Goal: Task Accomplishment & Management: Use online tool/utility

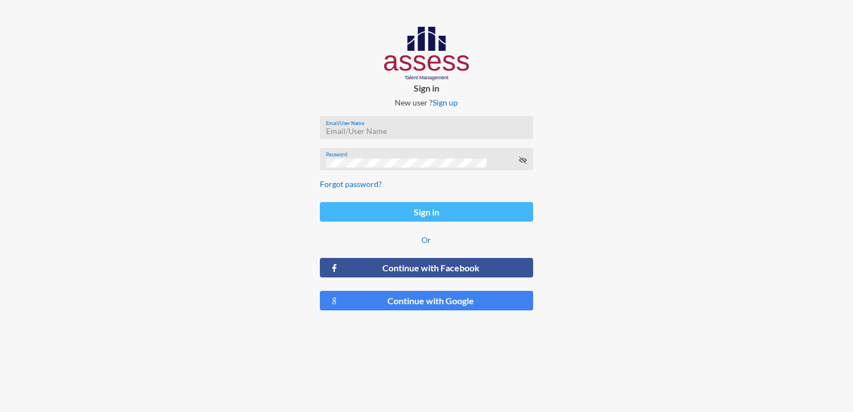
type input "[EMAIL_ADDRESS][DOMAIN_NAME]"
drag, startPoint x: 398, startPoint y: 211, endPoint x: 383, endPoint y: 211, distance: 15.1
click at [399, 211] on button "Sign in" at bounding box center [426, 212] width 213 height 20
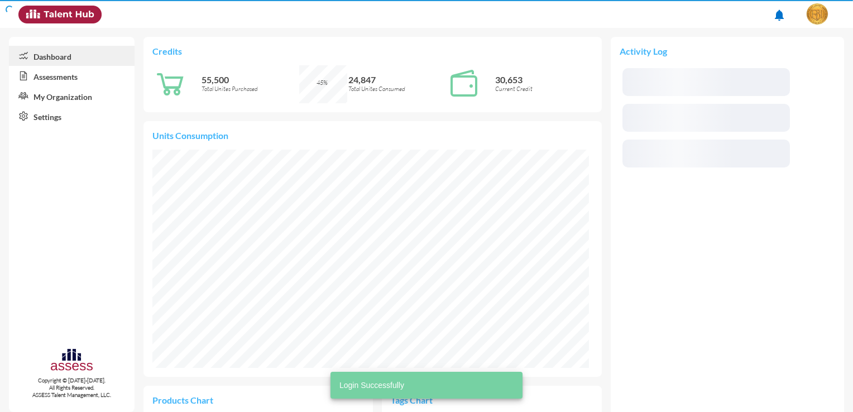
scroll to position [218, 436]
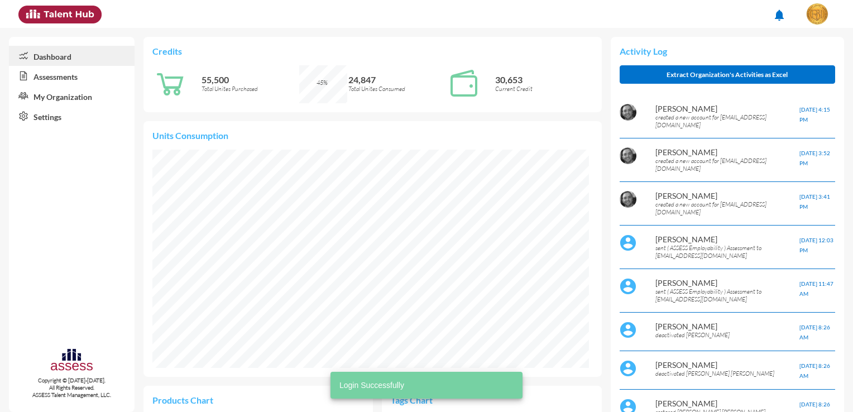
click at [41, 81] on link "Assessments" at bounding box center [72, 76] width 126 height 20
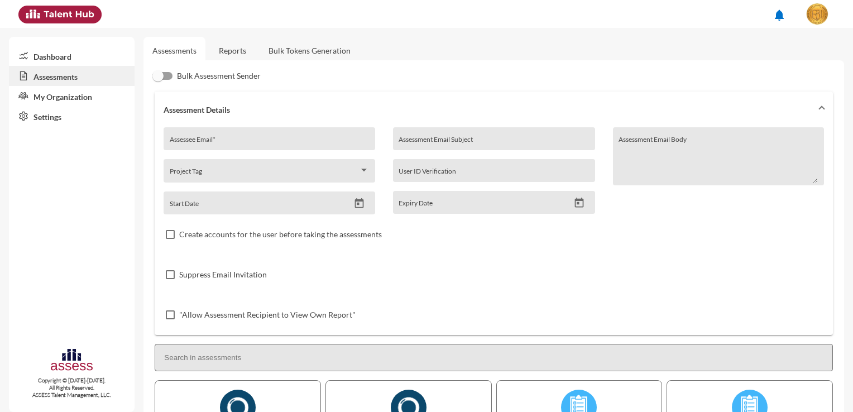
click at [322, 47] on link "Bulk Tokens Generation" at bounding box center [310, 50] width 100 height 27
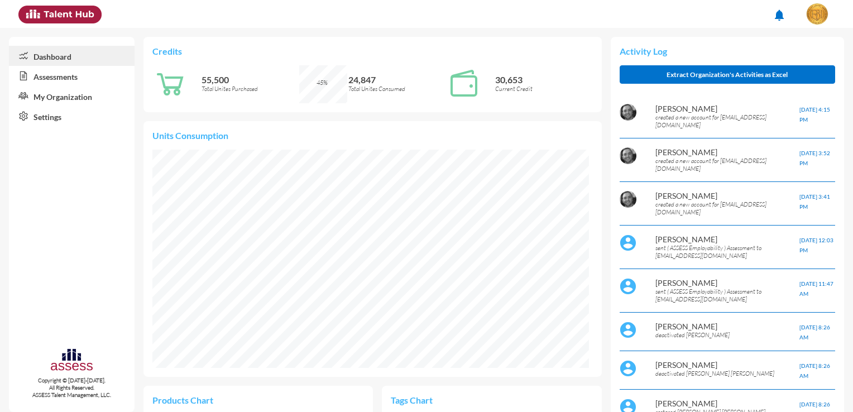
scroll to position [99, 209]
click at [60, 84] on link "Assessments" at bounding box center [72, 76] width 126 height 20
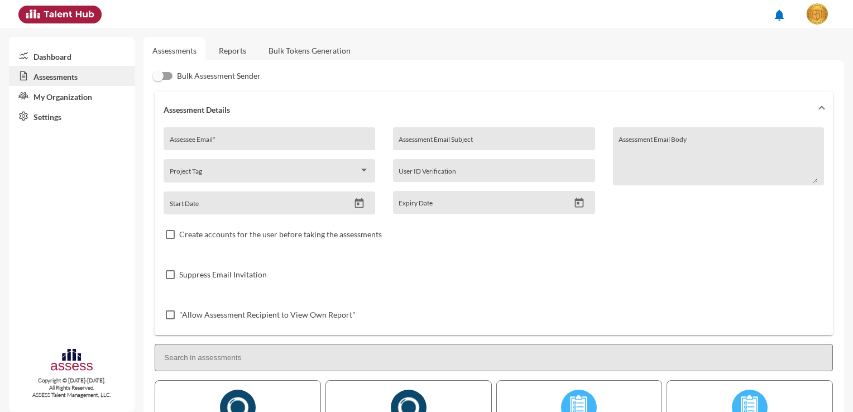
click at [233, 55] on link "Reports" at bounding box center [232, 50] width 45 height 27
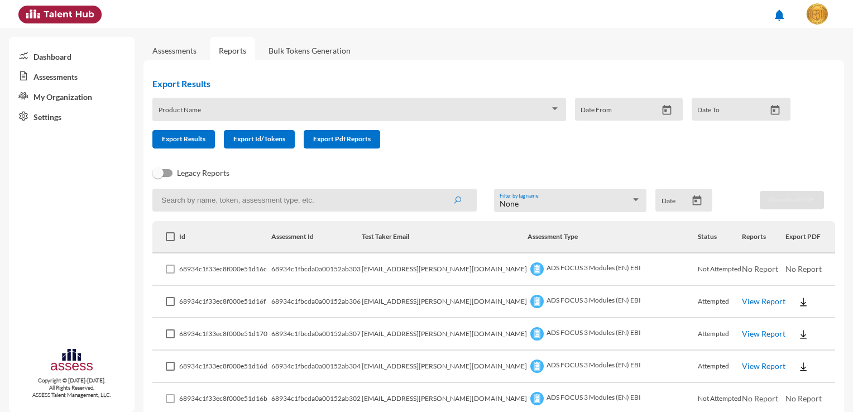
click at [378, 104] on div "Product Name" at bounding box center [359, 112] width 401 height 17
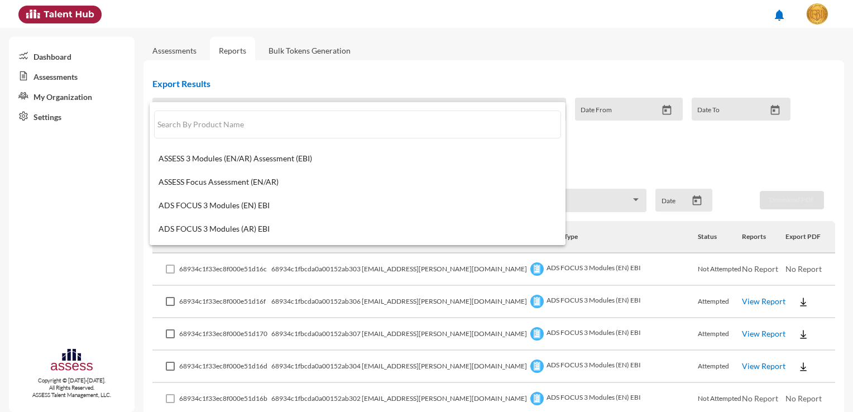
click at [422, 66] on div at bounding box center [426, 206] width 853 height 412
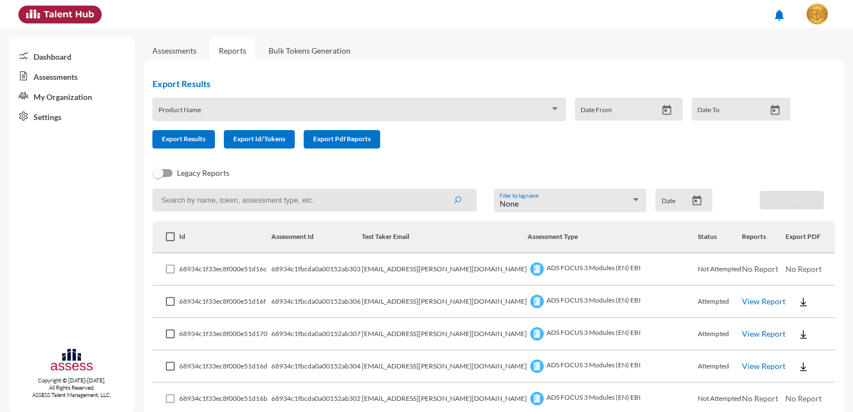
click at [791, 310] on button at bounding box center [803, 301] width 36 height 20
click at [342, 175] on div at bounding box center [426, 206] width 853 height 412
click at [241, 205] on input at bounding box center [314, 200] width 324 height 23
click at [308, 52] on link "Bulk Tokens Generation" at bounding box center [310, 50] width 100 height 27
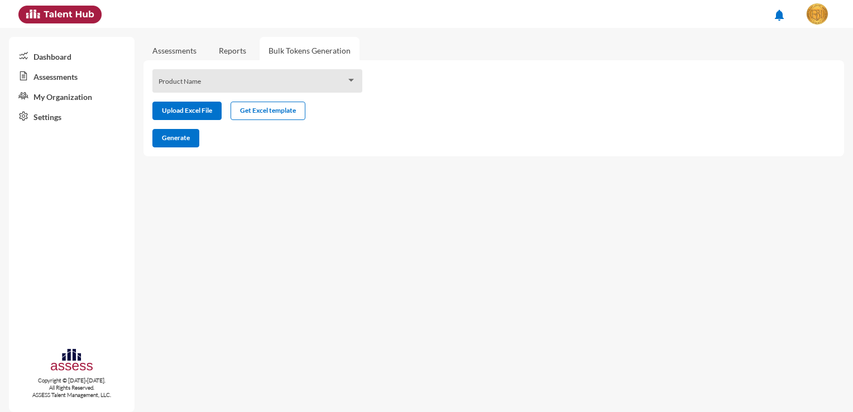
click at [326, 90] on div "Product Name" at bounding box center [258, 83] width 198 height 17
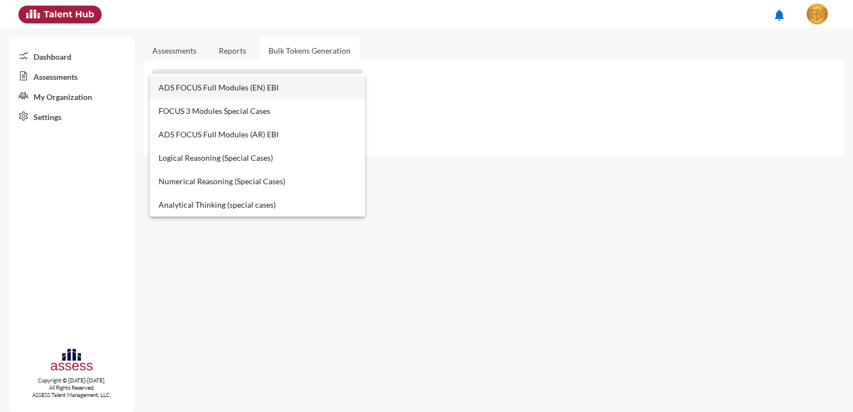
scroll to position [112, 0]
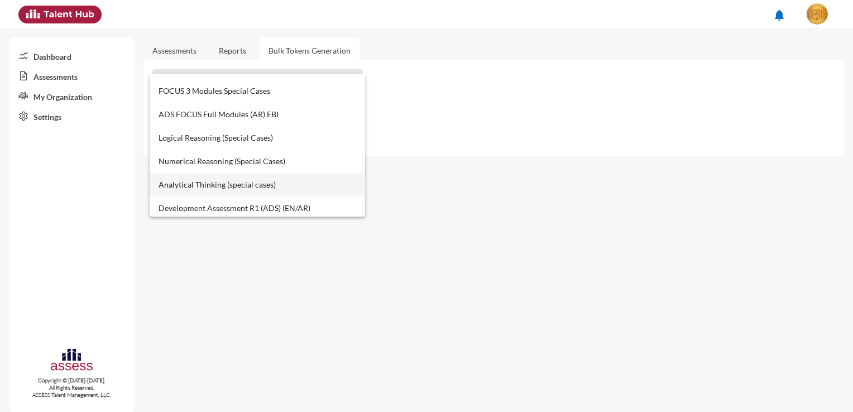
click at [243, 189] on span "Analytical Thinking (special cases)" at bounding box center [258, 184] width 198 height 23
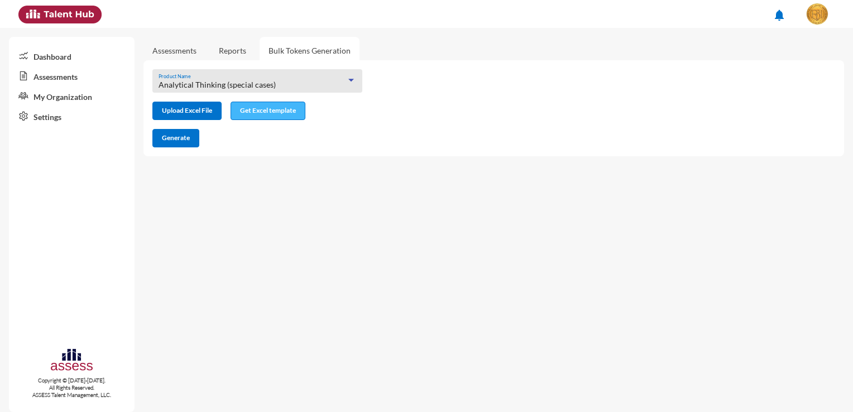
click at [278, 114] on span "Get Excel template" at bounding box center [268, 110] width 56 height 8
click at [201, 113] on input "file" at bounding box center [187, 112] width 68 height 12
type input "C:\fakepath\excel (6).xlsx"
click at [171, 142] on span "Generate" at bounding box center [176, 137] width 28 height 8
click at [227, 188] on mat-sidenav-content "Assessments Reports Bulk Tokens Generation Analytical Thinking (special cases) …" at bounding box center [497, 220] width 709 height 384
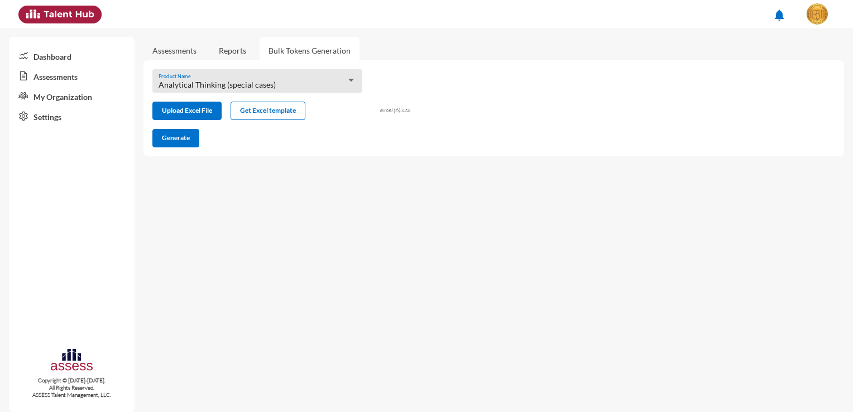
click at [337, 83] on div "Analytical Thinking (special cases)" at bounding box center [253, 84] width 188 height 9
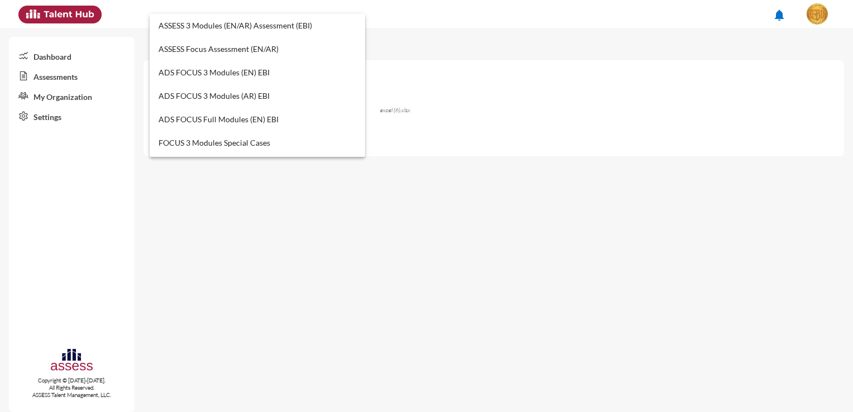
scroll to position [151, 0]
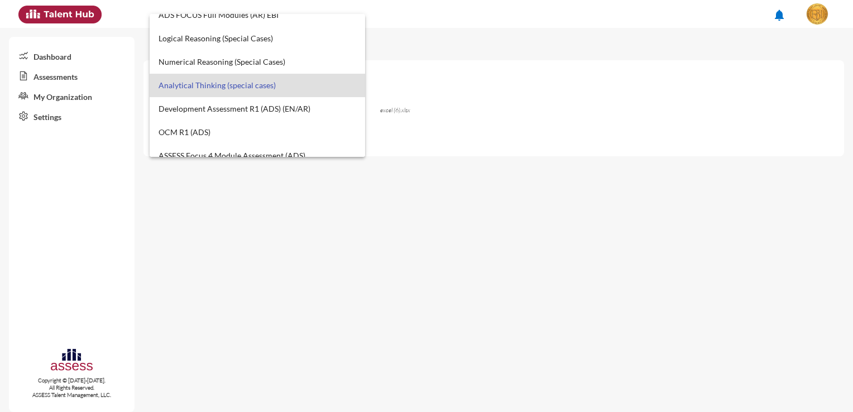
click at [244, 205] on div at bounding box center [426, 206] width 853 height 412
